Goal: Task Accomplishment & Management: Manage account settings

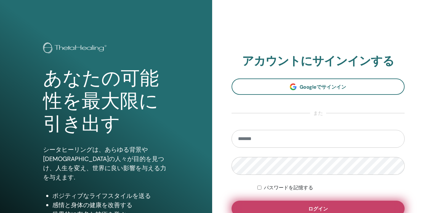
type input "**********"
click at [330, 207] on button "ログイン" at bounding box center [318, 209] width 173 height 16
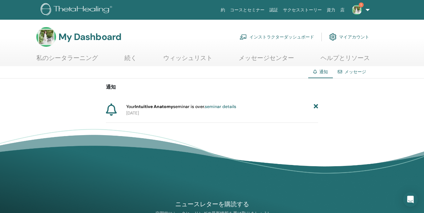
click at [317, 105] on icon at bounding box center [316, 107] width 4 height 6
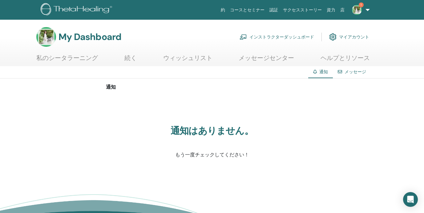
click at [250, 35] on link "インストラクターダッシュボード" at bounding box center [277, 37] width 75 height 14
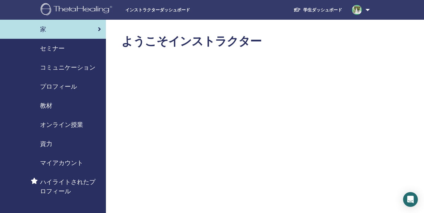
click at [54, 45] on span "セミナー" at bounding box center [52, 48] width 25 height 9
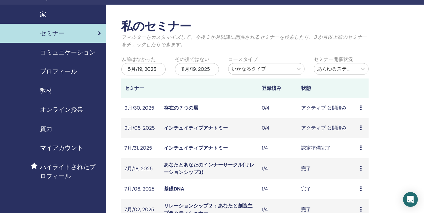
scroll to position [18, 0]
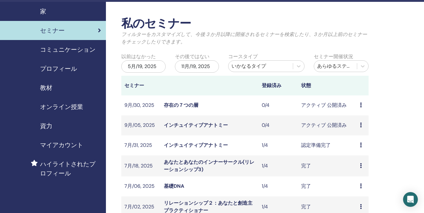
click at [193, 144] on link "インチュイティブアナトミー" at bounding box center [196, 145] width 64 height 6
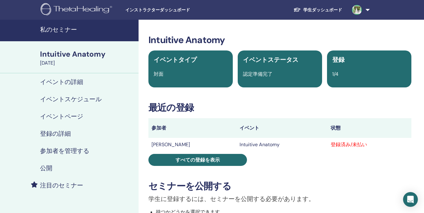
click at [80, 149] on h4 "参加者を管理する" at bounding box center [64, 150] width 49 height 7
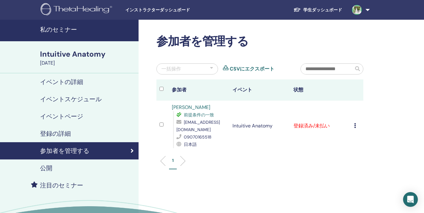
click at [356, 127] on div "登録をキャンセルする 自動認証しない 有料としてマーク 未払いとしてマーク 不在としてマーク 完了して認定する 証明書のダウンロード" at bounding box center [357, 125] width 6 height 7
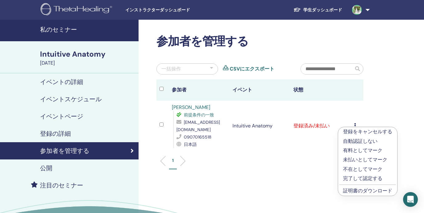
click at [354, 178] on p "完了して認定する" at bounding box center [367, 178] width 49 height 7
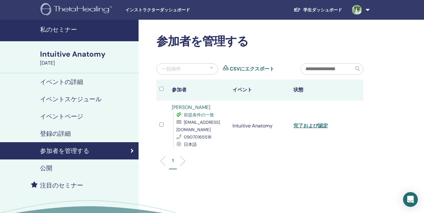
click at [63, 29] on h4 "私のセミナー" at bounding box center [87, 29] width 95 height 7
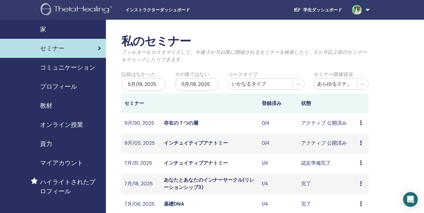
click at [213, 141] on link "インチュイティブアナトミー" at bounding box center [196, 143] width 64 height 6
